Goal: Information Seeking & Learning: Learn about a topic

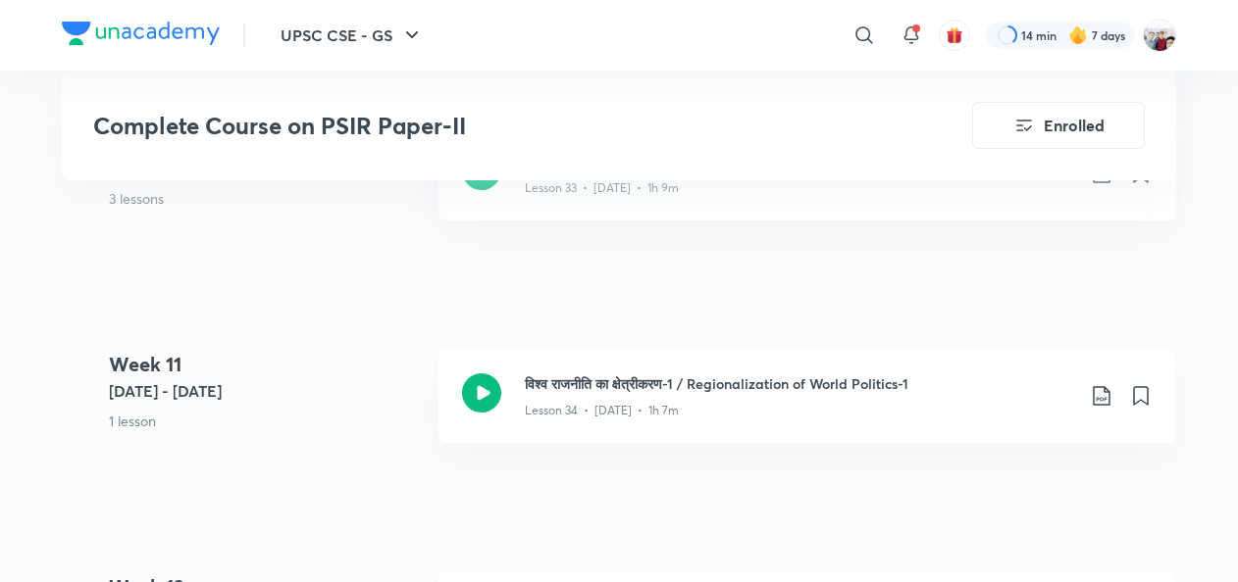
scroll to position [5570, 0]
click at [794, 358] on div "विश्व राजनीति का क्षेत्रीकरण-1 / Regionalization of World Politics-1 Lesson 34 …" at bounding box center [806, 394] width 737 height 93
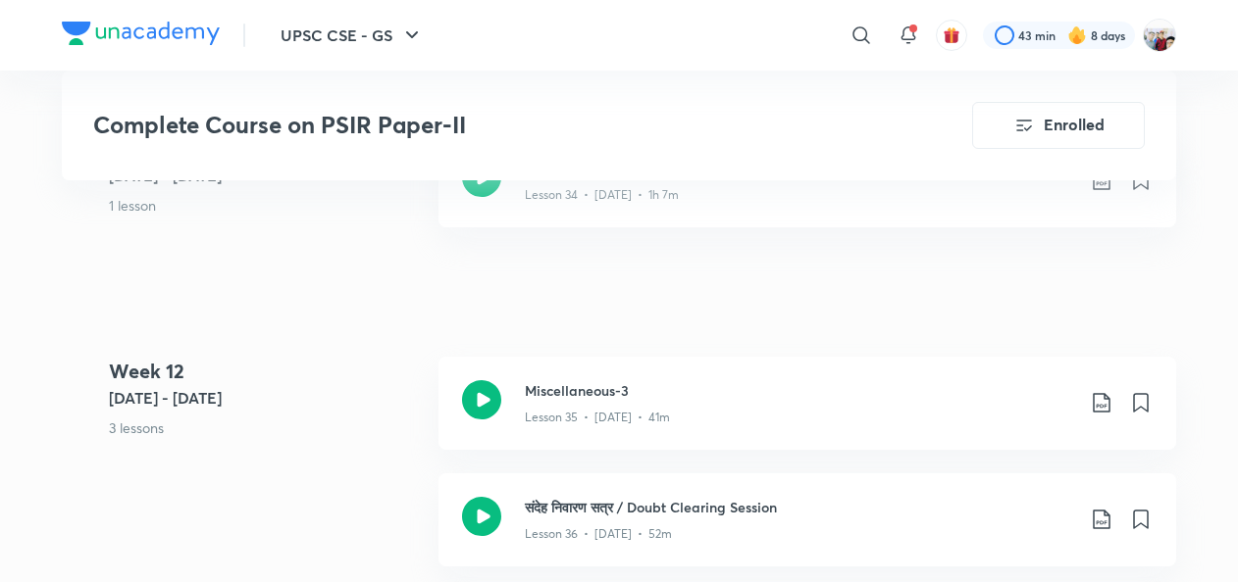
scroll to position [5609, 0]
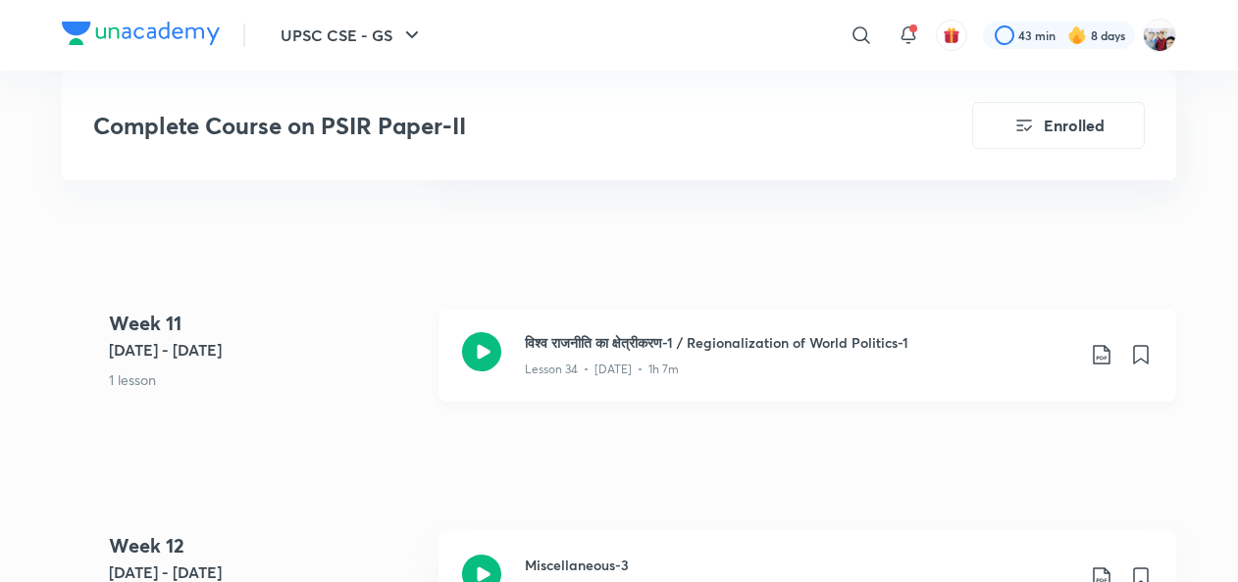
click at [1096, 354] on icon at bounding box center [1100, 355] width 17 height 20
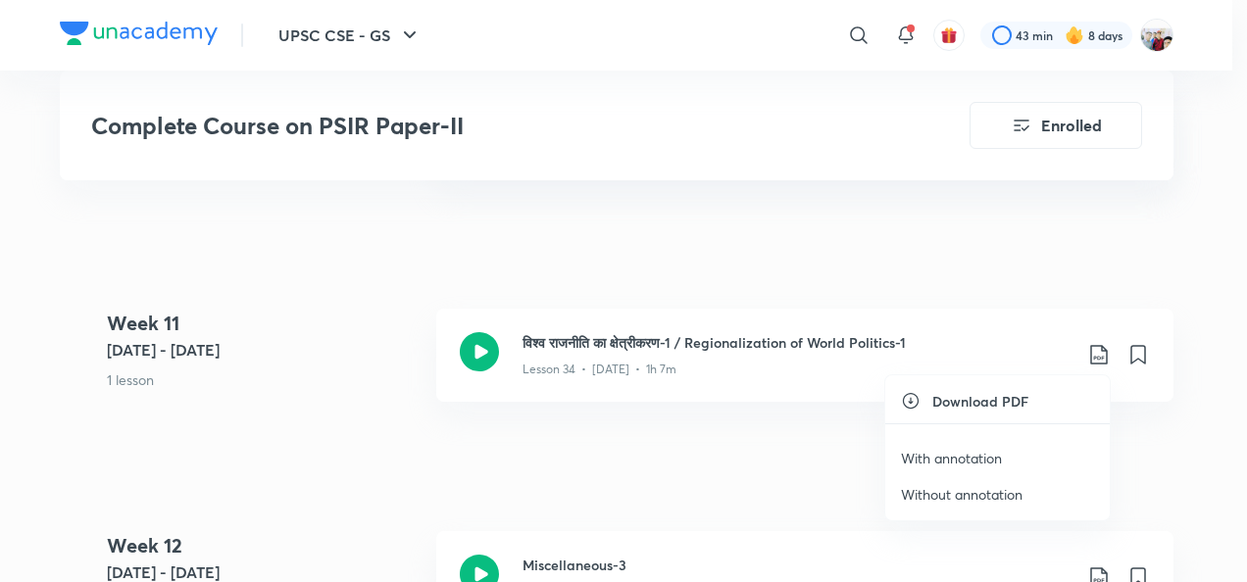
click at [943, 449] on p "With annotation" at bounding box center [951, 458] width 101 height 21
